Goal: Transaction & Acquisition: Purchase product/service

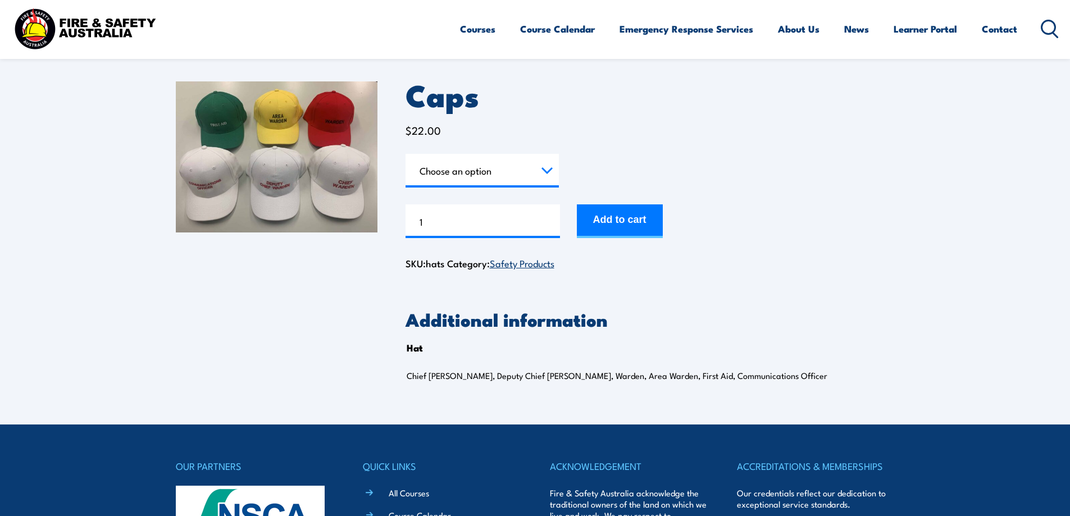
scroll to position [56, 0]
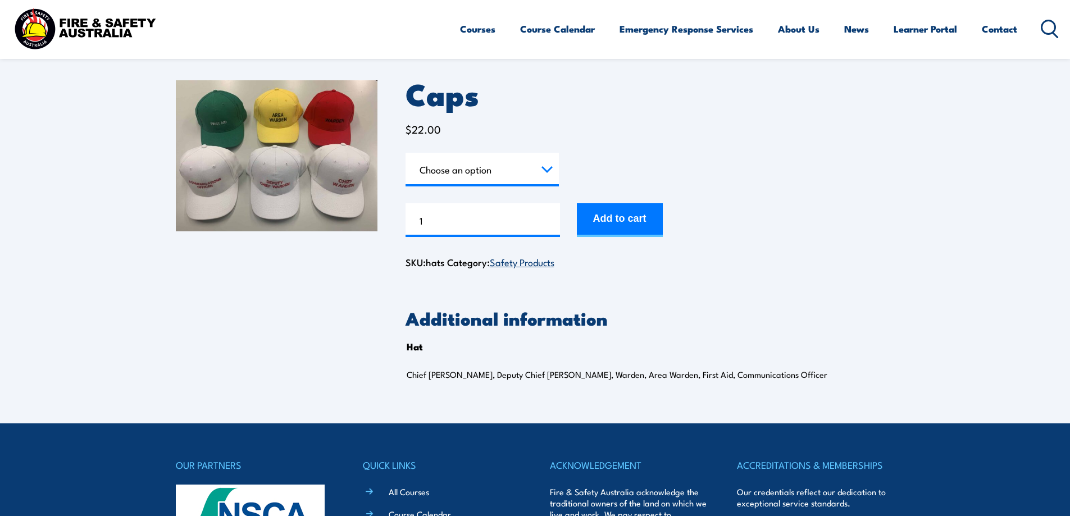
click at [483, 173] on select "Choose an option Chief Warden Deputy Chief Warden Warden Area Warden First Aid …" at bounding box center [482, 170] width 153 height 34
click at [503, 117] on div "Caps $ 22.00 Hat Choose an option Chief Warden Deputy Chief Warden Warden Area …" at bounding box center [650, 175] width 489 height 190
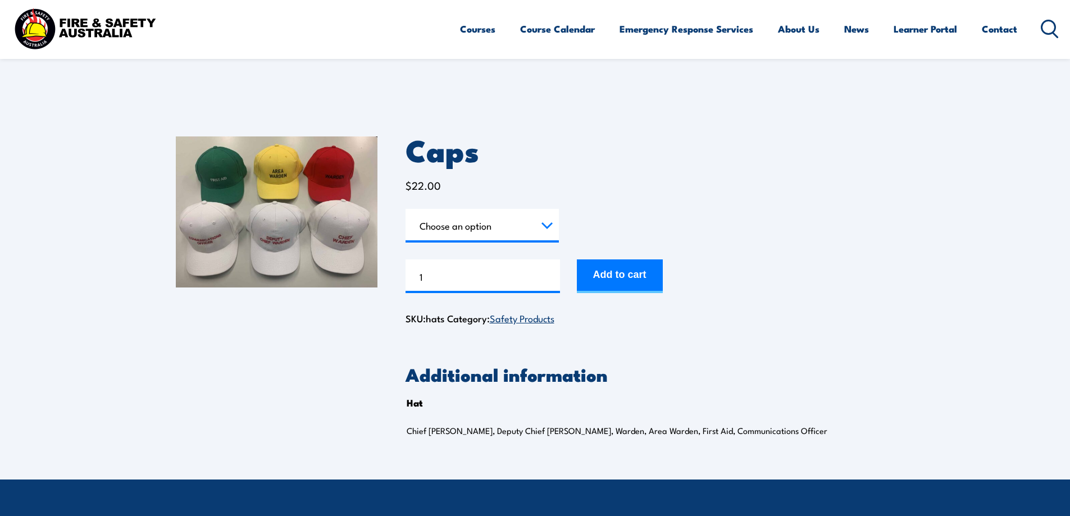
click at [530, 232] on select "Choose an option Chief Warden Deputy Chief Warden Warden Area Warden First Aid …" at bounding box center [482, 226] width 153 height 34
click at [503, 174] on div "Caps $ 22.00 Hat Choose an option Chief Warden Deputy Chief Warden Warden Area …" at bounding box center [650, 232] width 489 height 190
click at [663, 31] on link "Emergency Response Services" at bounding box center [687, 29] width 134 height 30
click at [0, 0] on link "Services Overview" at bounding box center [0, 0] width 0 height 0
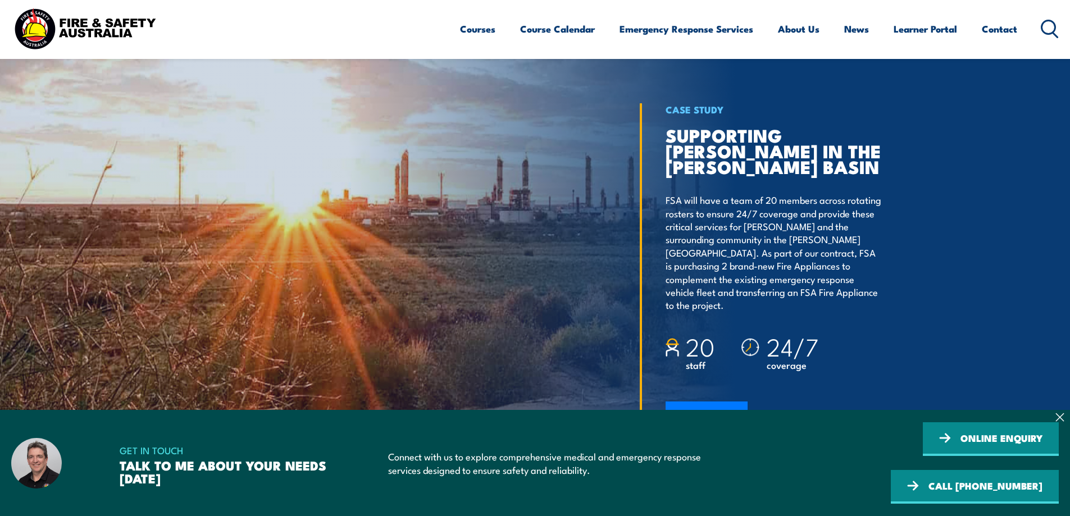
scroll to position [1798, 0]
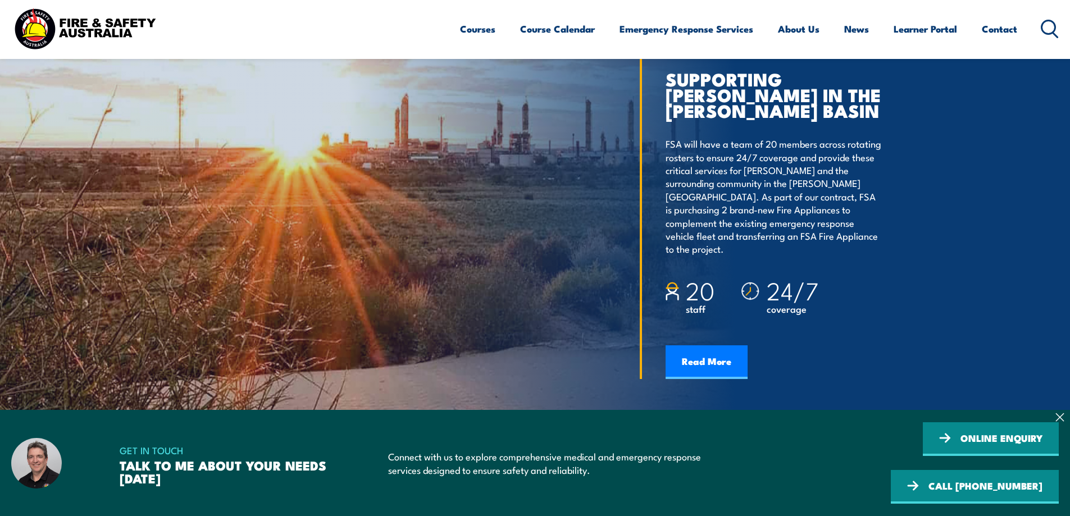
click at [1057, 422] on icon at bounding box center [1060, 417] width 9 height 9
